Goal: Transaction & Acquisition: Obtain resource

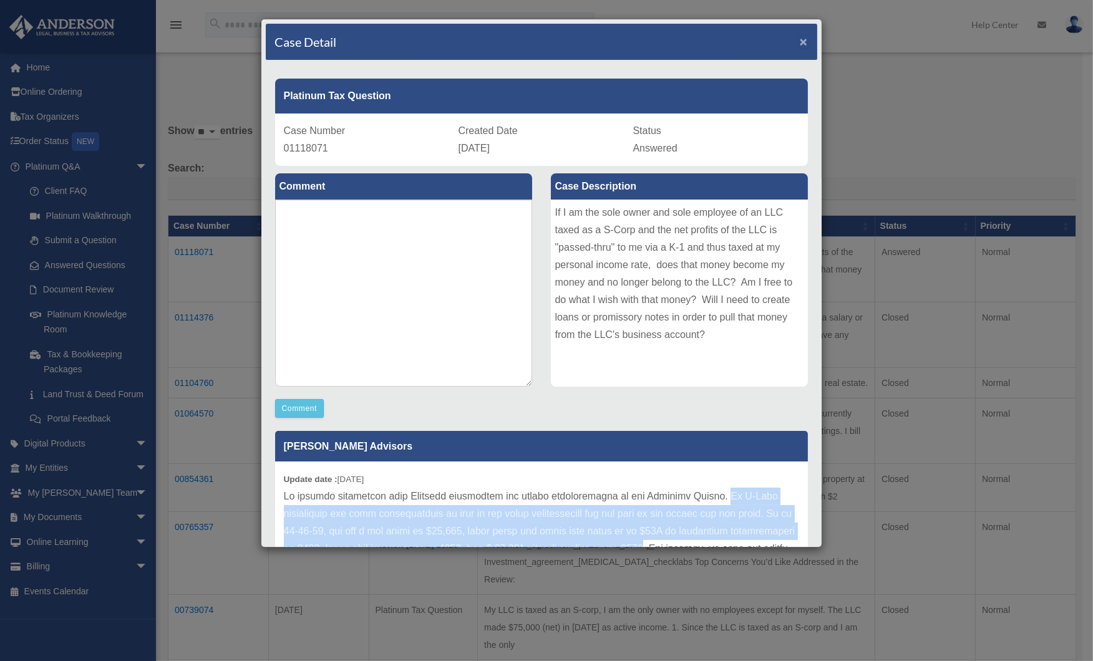
click at [800, 36] on span "×" at bounding box center [804, 41] width 8 height 14
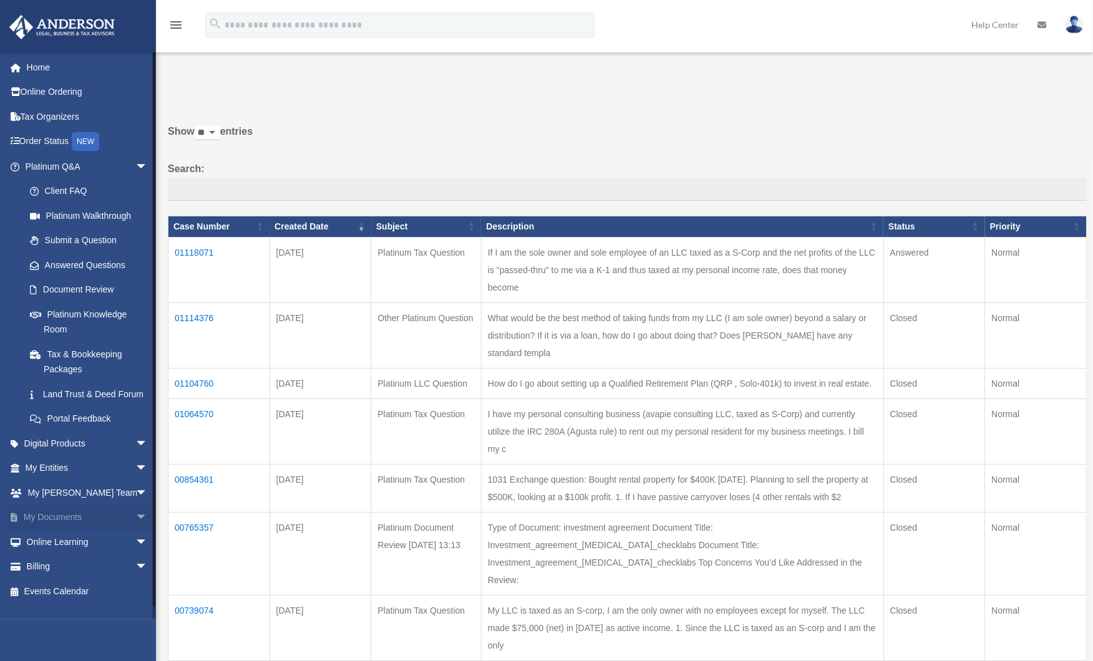
click at [64, 530] on link "My Documents arrow_drop_down" at bounding box center [88, 517] width 158 height 25
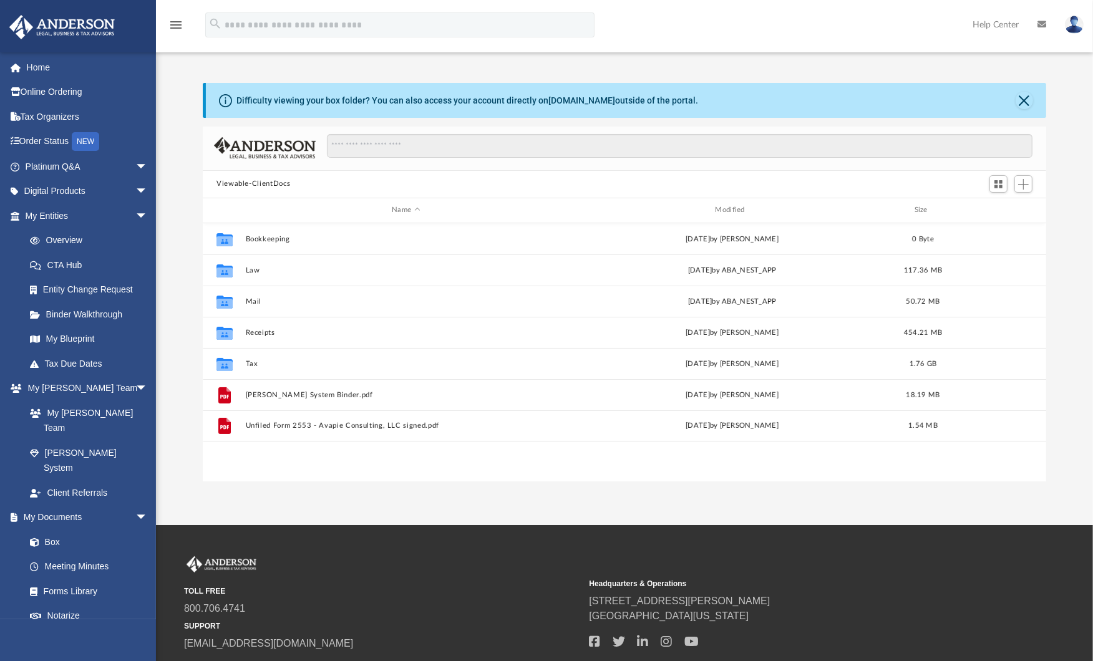
scroll to position [272, 833]
click at [1022, 100] on button "Close" at bounding box center [1024, 100] width 17 height 17
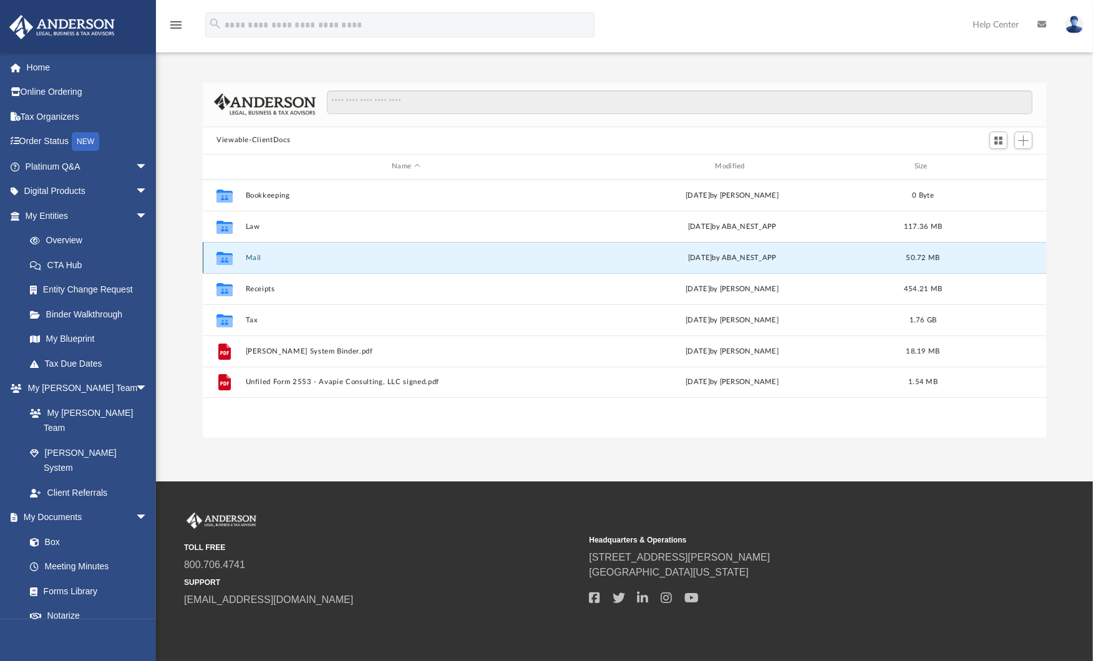
click at [251, 260] on button "Mail" at bounding box center [406, 258] width 321 height 8
click at [255, 258] on button "Mail" at bounding box center [406, 258] width 321 height 8
click at [256, 254] on button "Mail" at bounding box center [406, 258] width 321 height 8
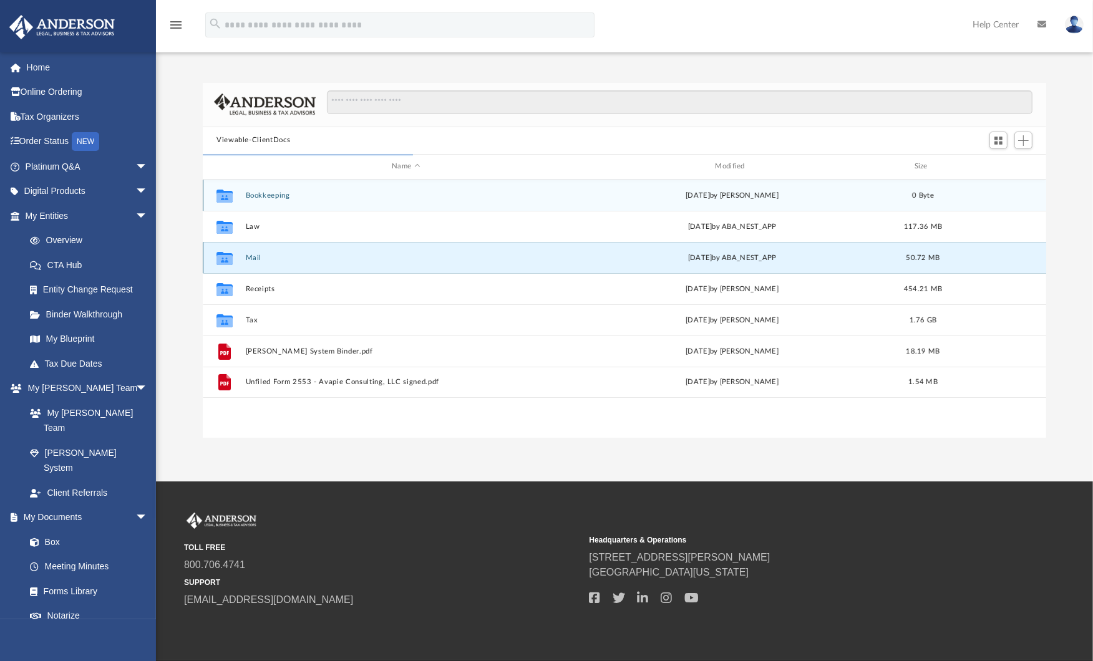
scroll to position [234, 833]
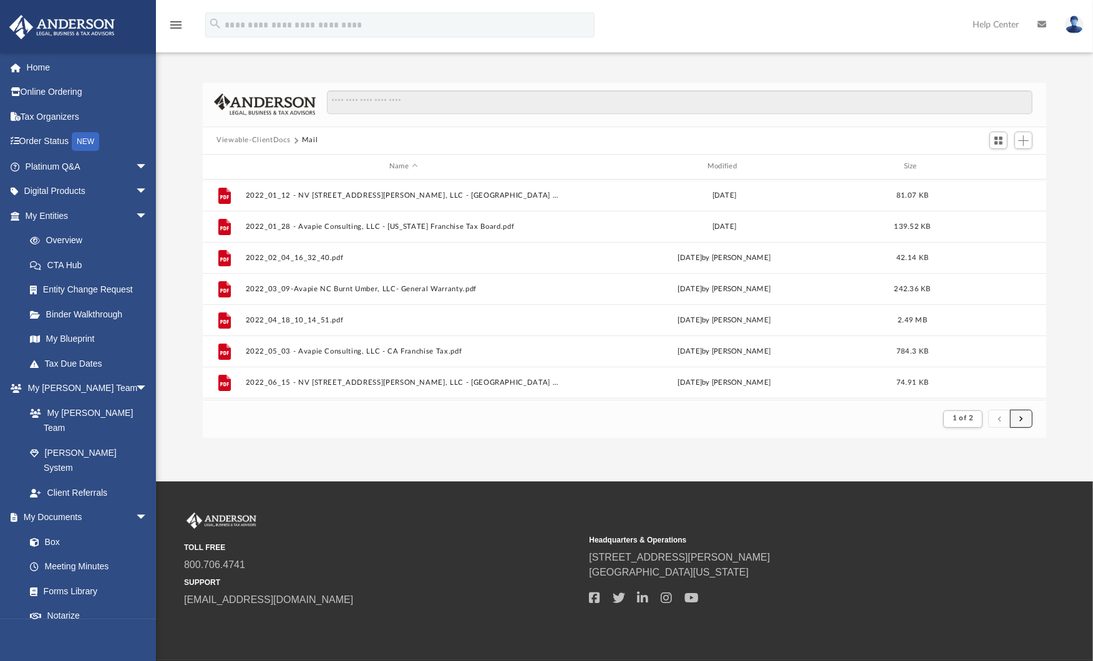
click at [1022, 416] on span "submit" at bounding box center [1022, 419] width 4 height 7
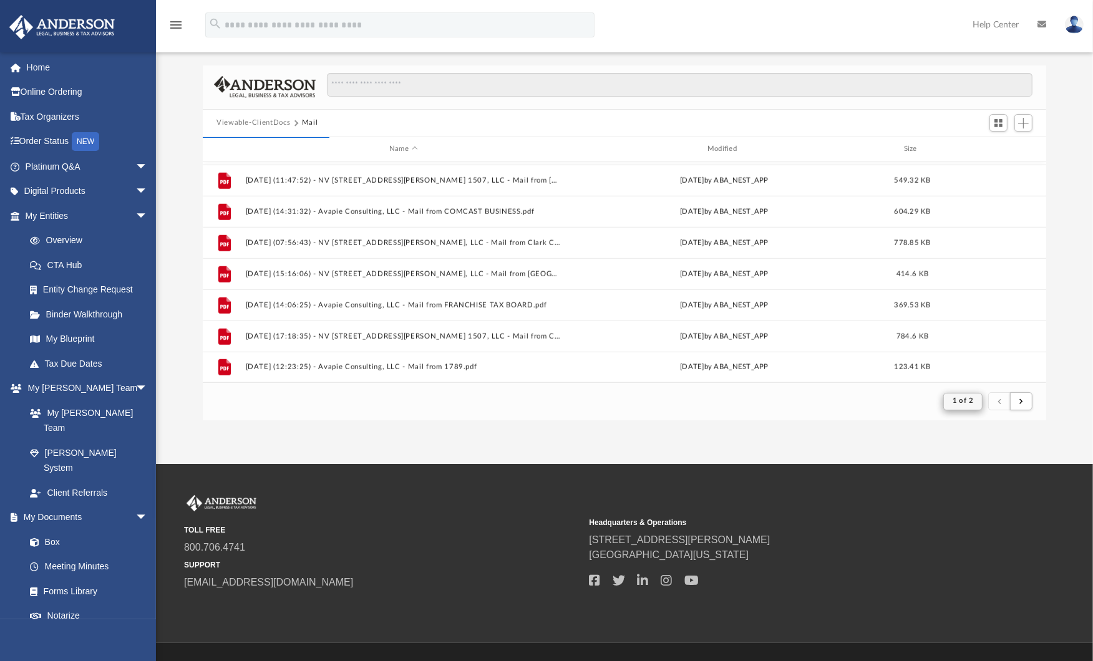
scroll to position [22, 0]
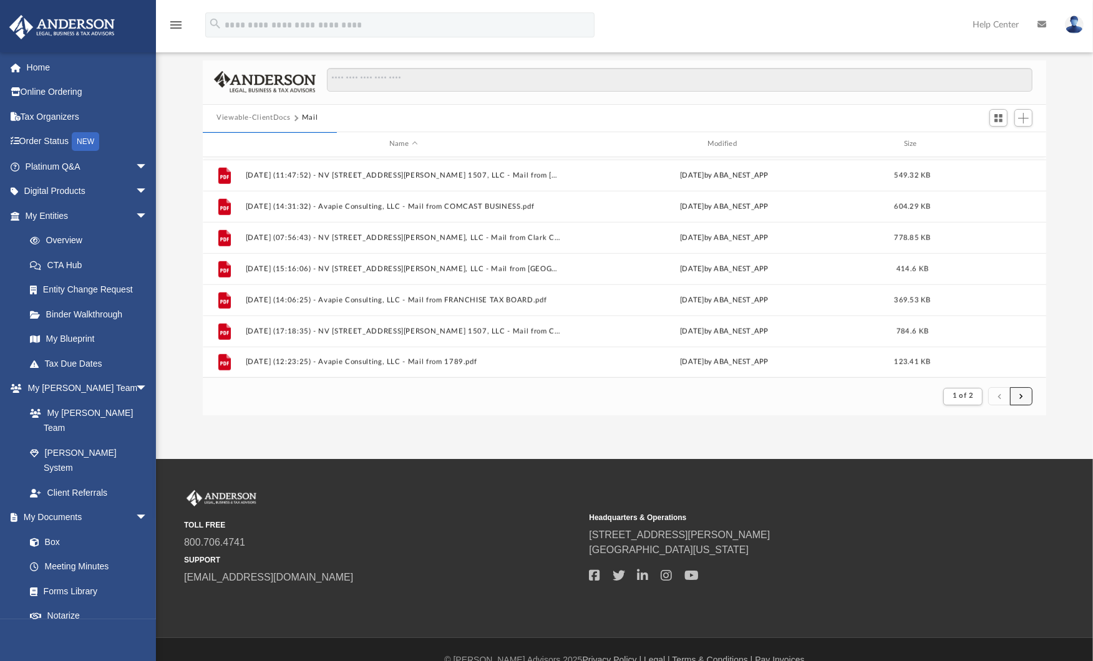
click at [1026, 391] on button "submit" at bounding box center [1021, 397] width 22 height 18
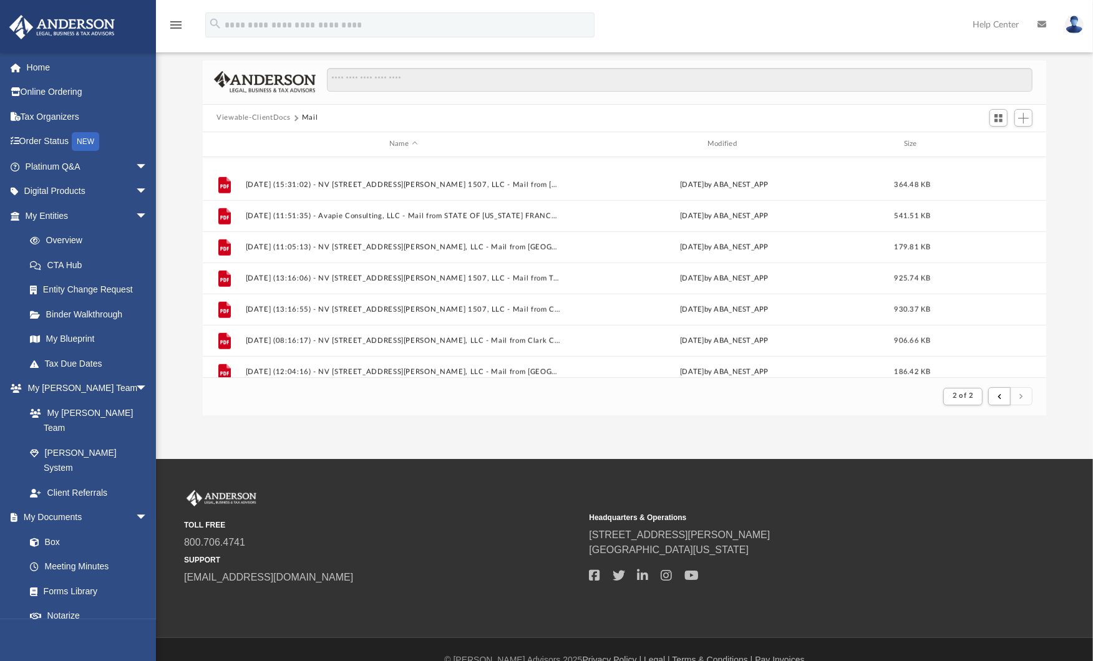
scroll to position [1308, 0]
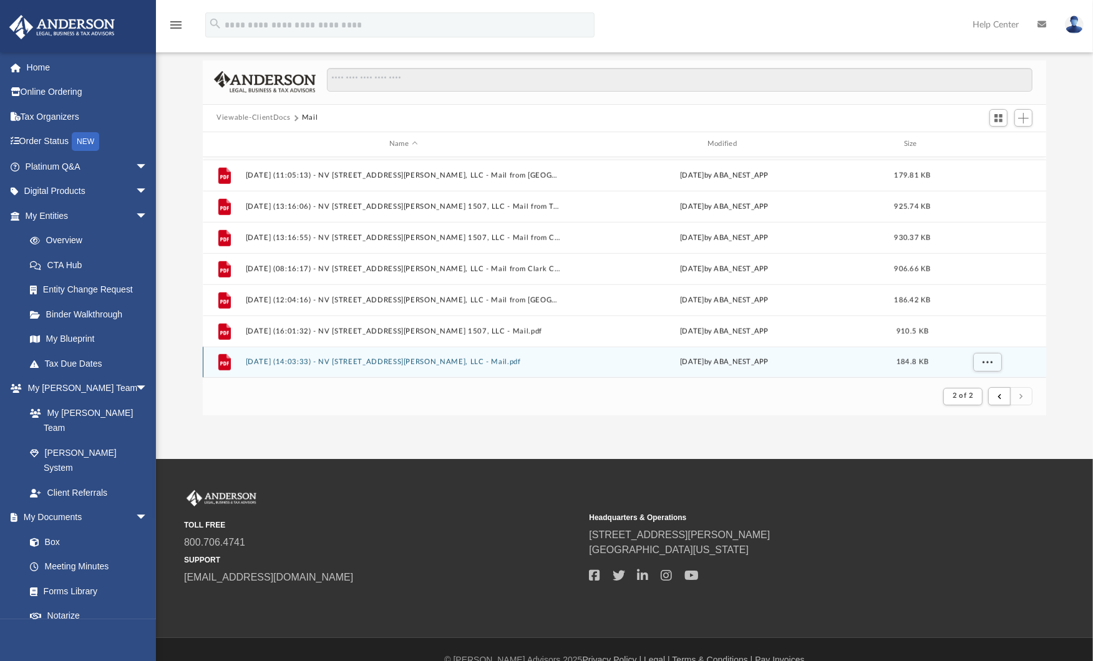
click at [358, 363] on button "[DATE] (14:03:33) - NV [STREET_ADDRESS][PERSON_NAME], LLC - Mail.pdf" at bounding box center [404, 362] width 316 height 8
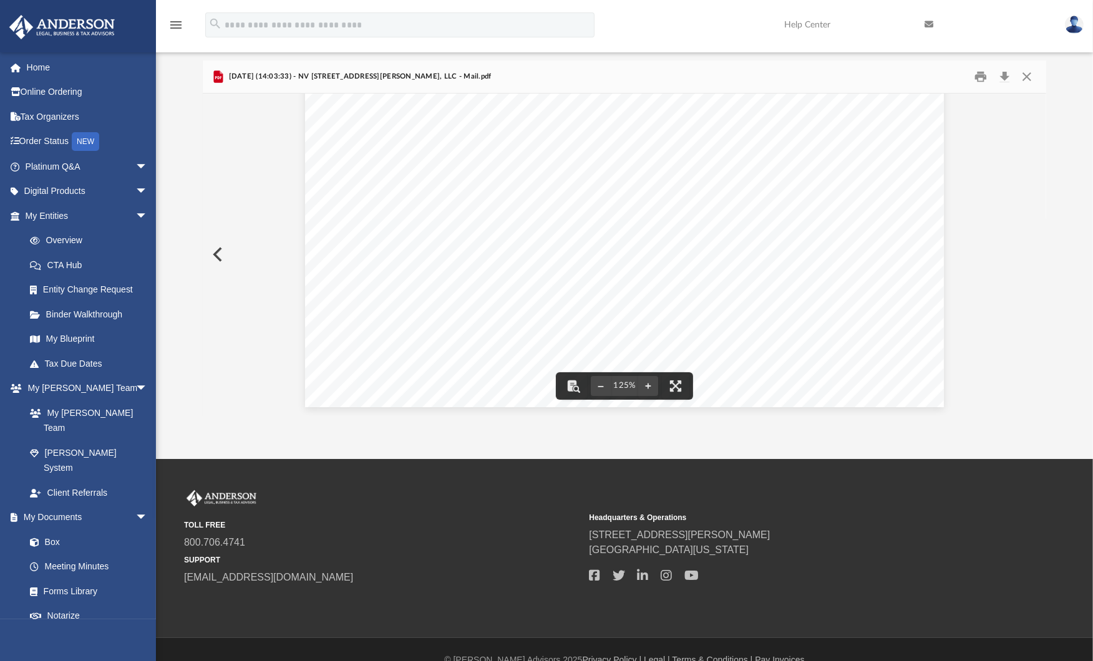
scroll to position [0, 0]
